Goal: Information Seeking & Learning: Learn about a topic

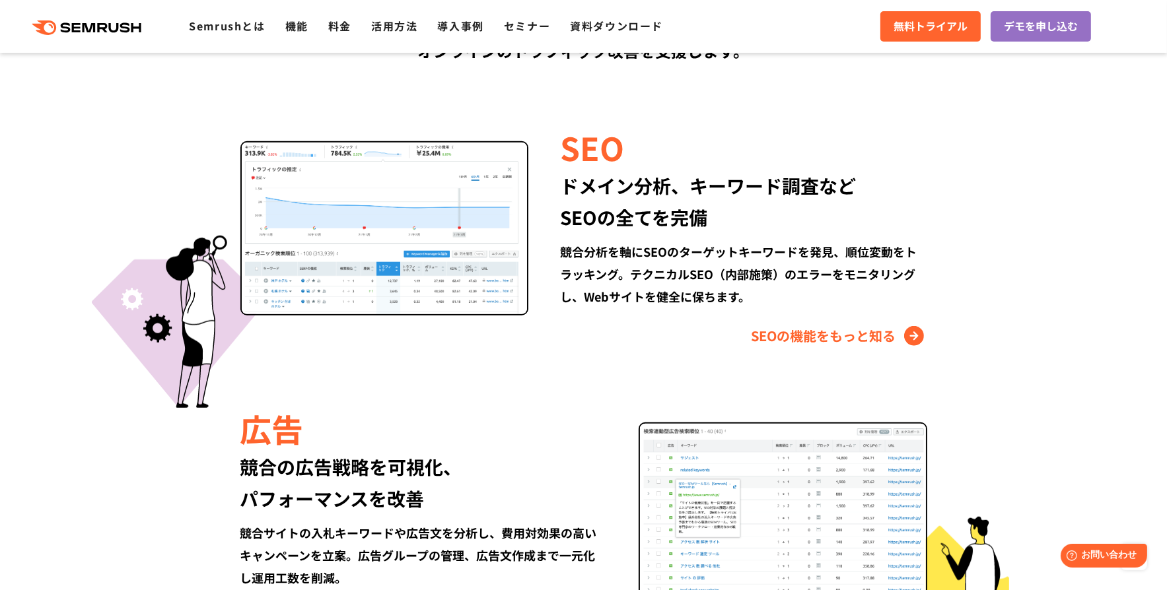
scroll to position [1123, 0]
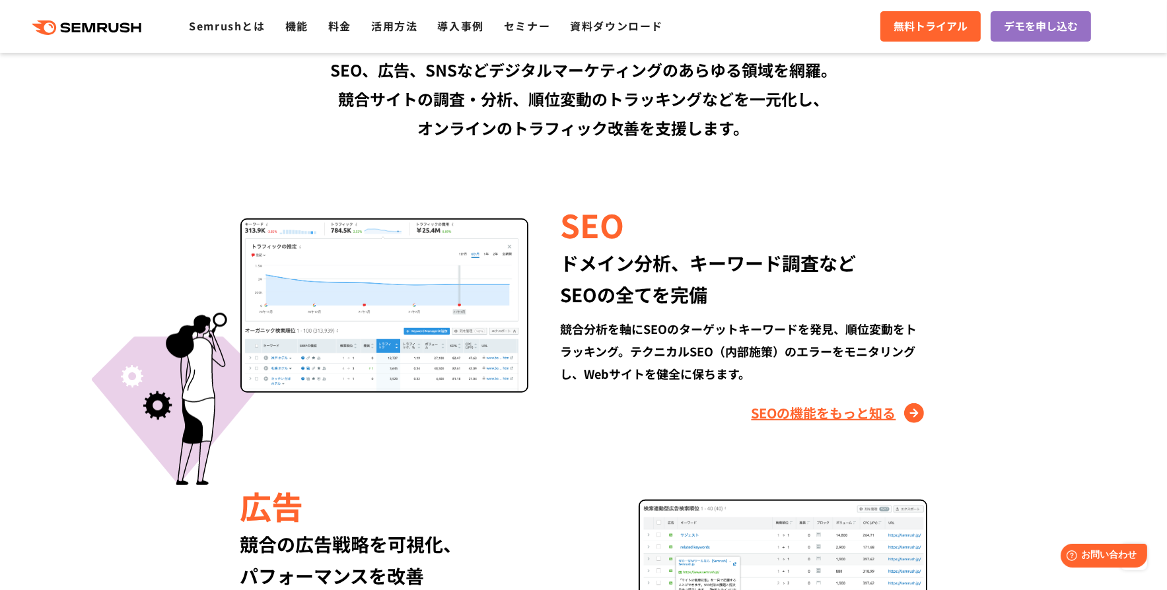
click at [884, 413] on link "SEOの機能をもっと知る" at bounding box center [840, 413] width 176 height 21
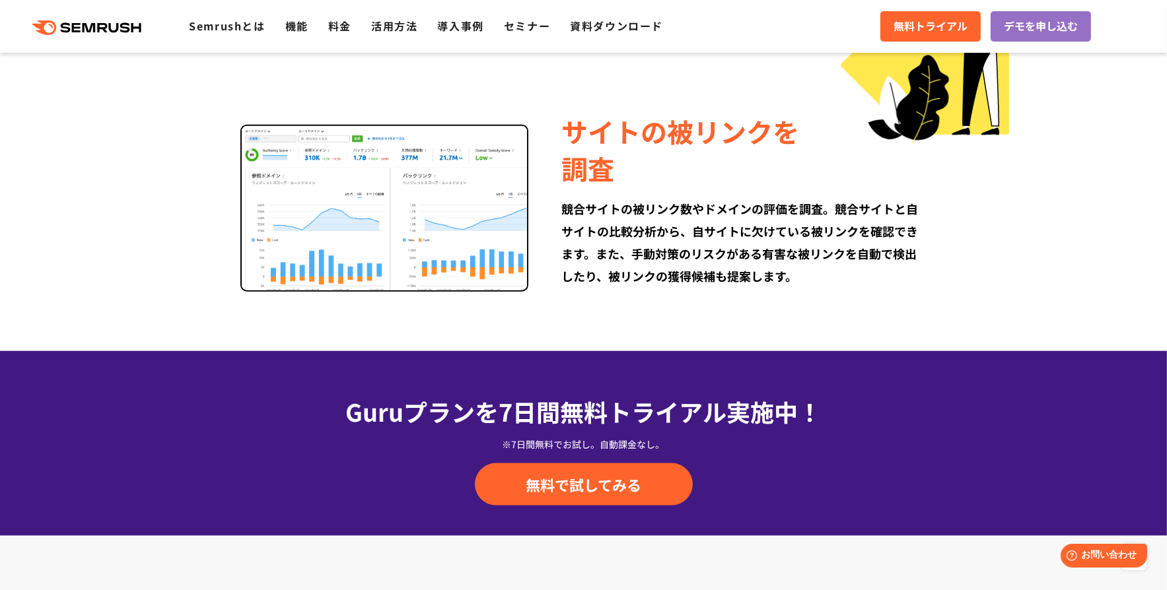
scroll to position [1783, 0]
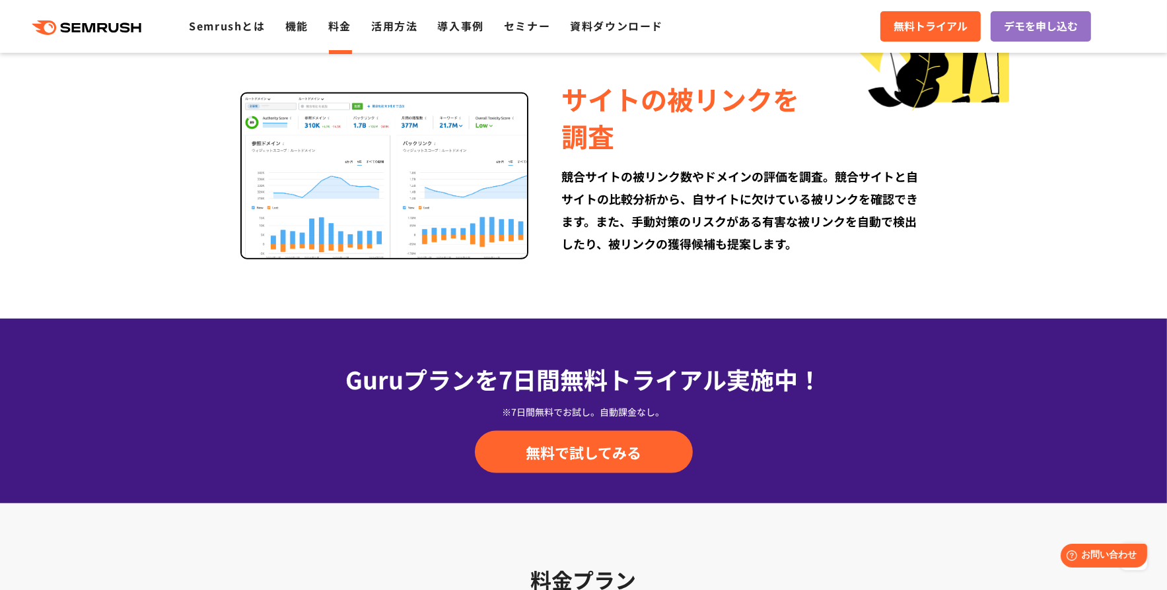
click at [336, 28] on link "料金" at bounding box center [339, 26] width 23 height 16
